Goal: Communication & Community: Answer question/provide support

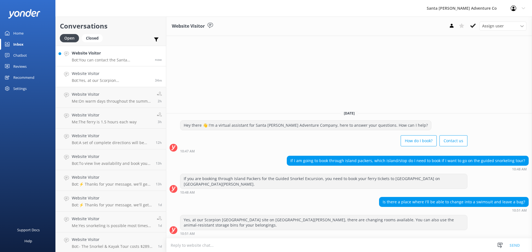
click at [104, 57] on div "Website Visitor Bot: You can contact the Santa [PERSON_NAME] Adventure Co. team…" at bounding box center [111, 56] width 79 height 12
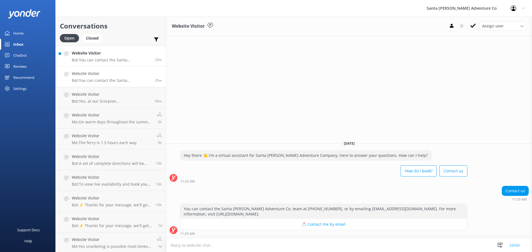
click at [92, 52] on h4 "Website Visitor" at bounding box center [111, 53] width 79 height 6
